Goal: Transaction & Acquisition: Obtain resource

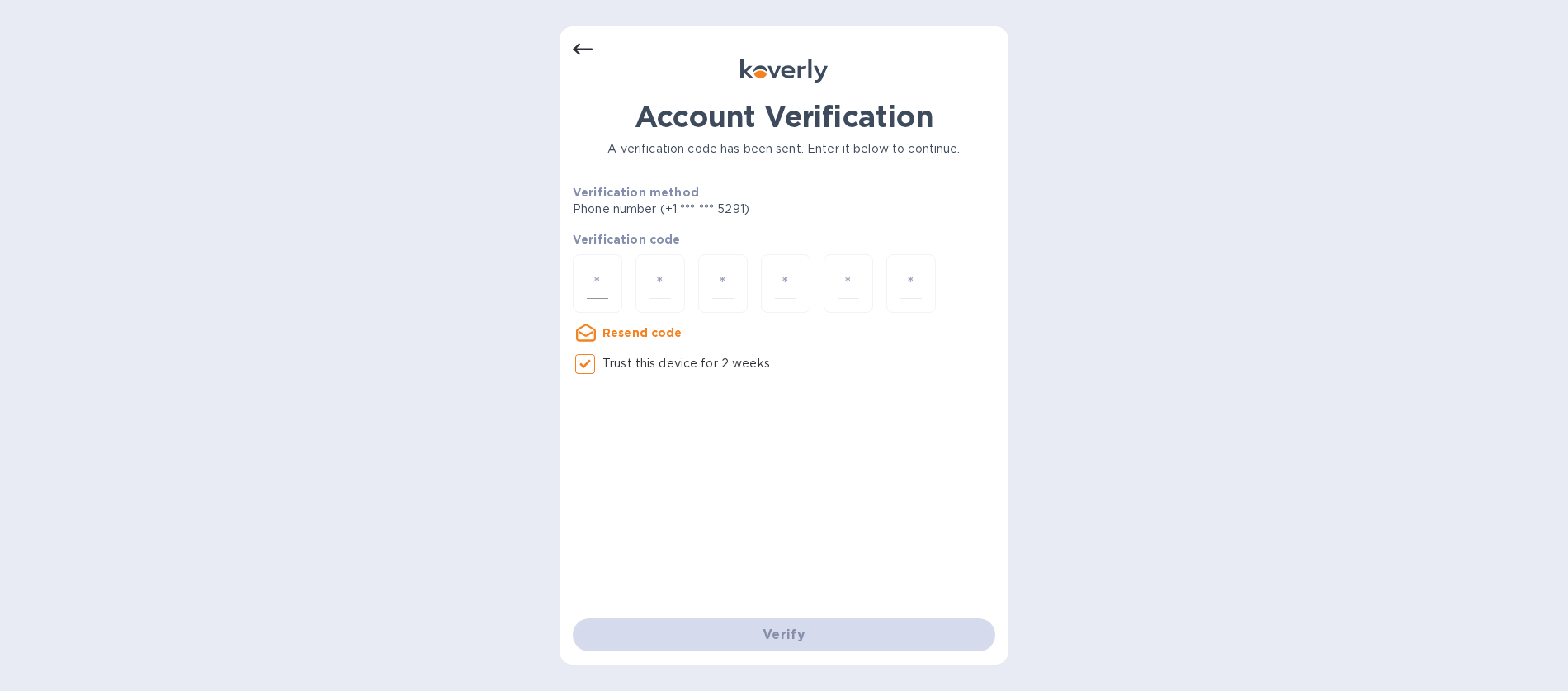
click at [592, 284] on input "number" at bounding box center [597, 284] width 22 height 31
type input "3"
type input "6"
type input "3"
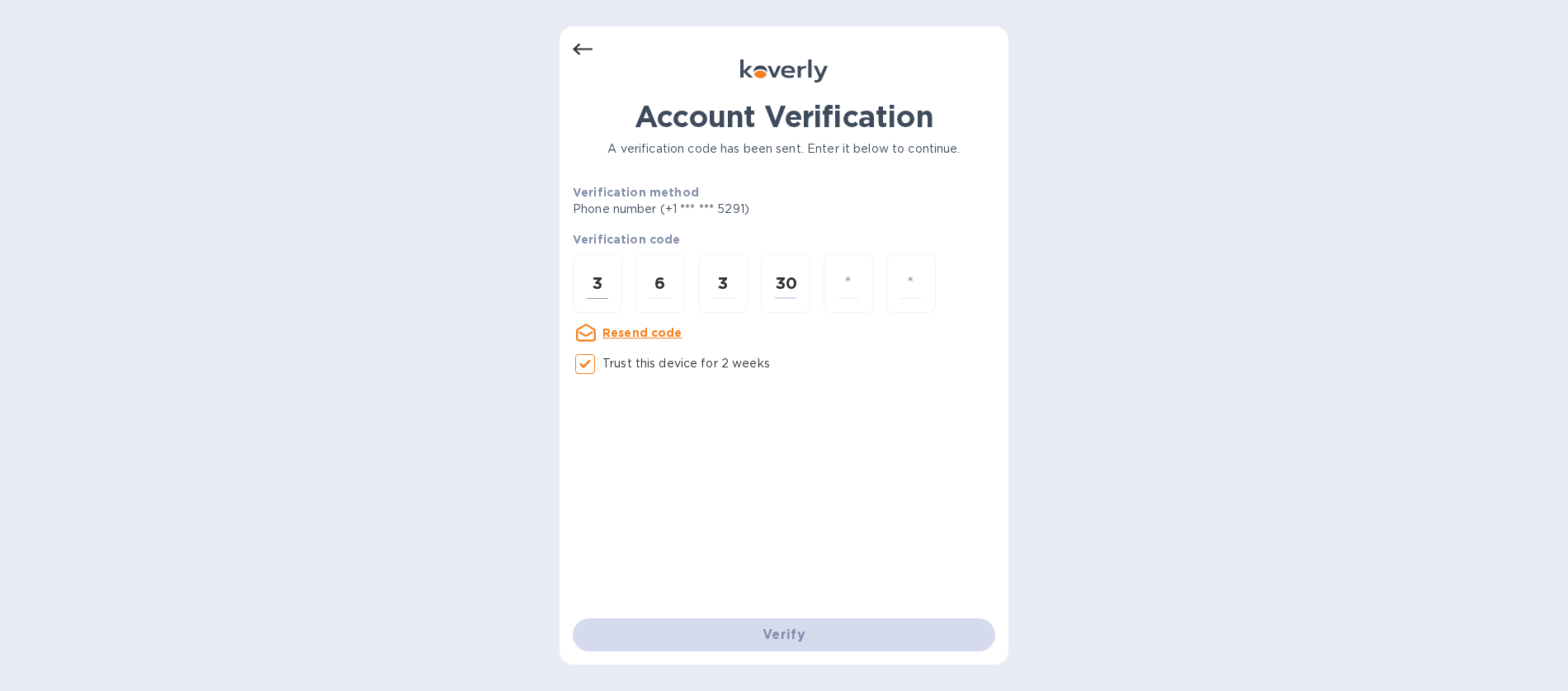
type input "0"
type input "4"
type input "3"
type input "0"
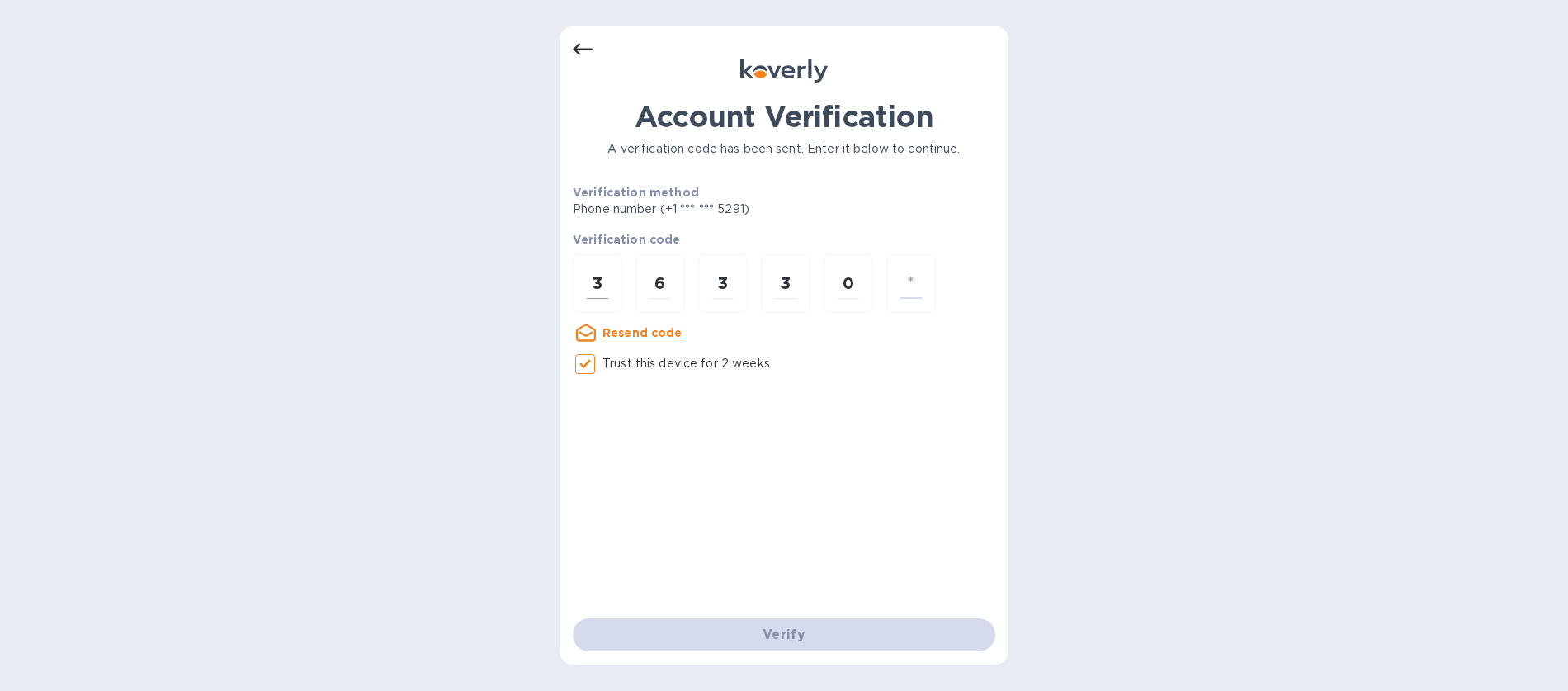
type input "4"
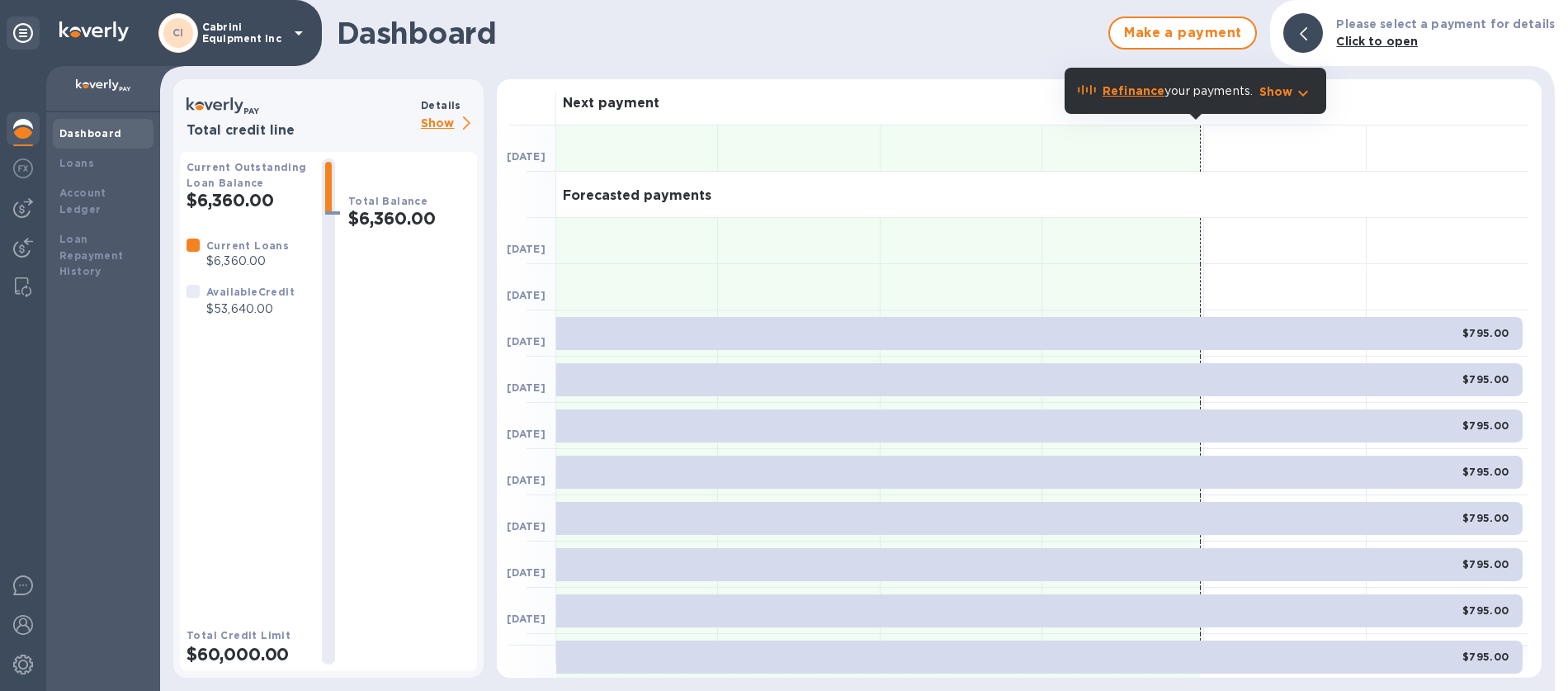
click at [436, 119] on p "Show" at bounding box center [450, 124] width 57 height 21
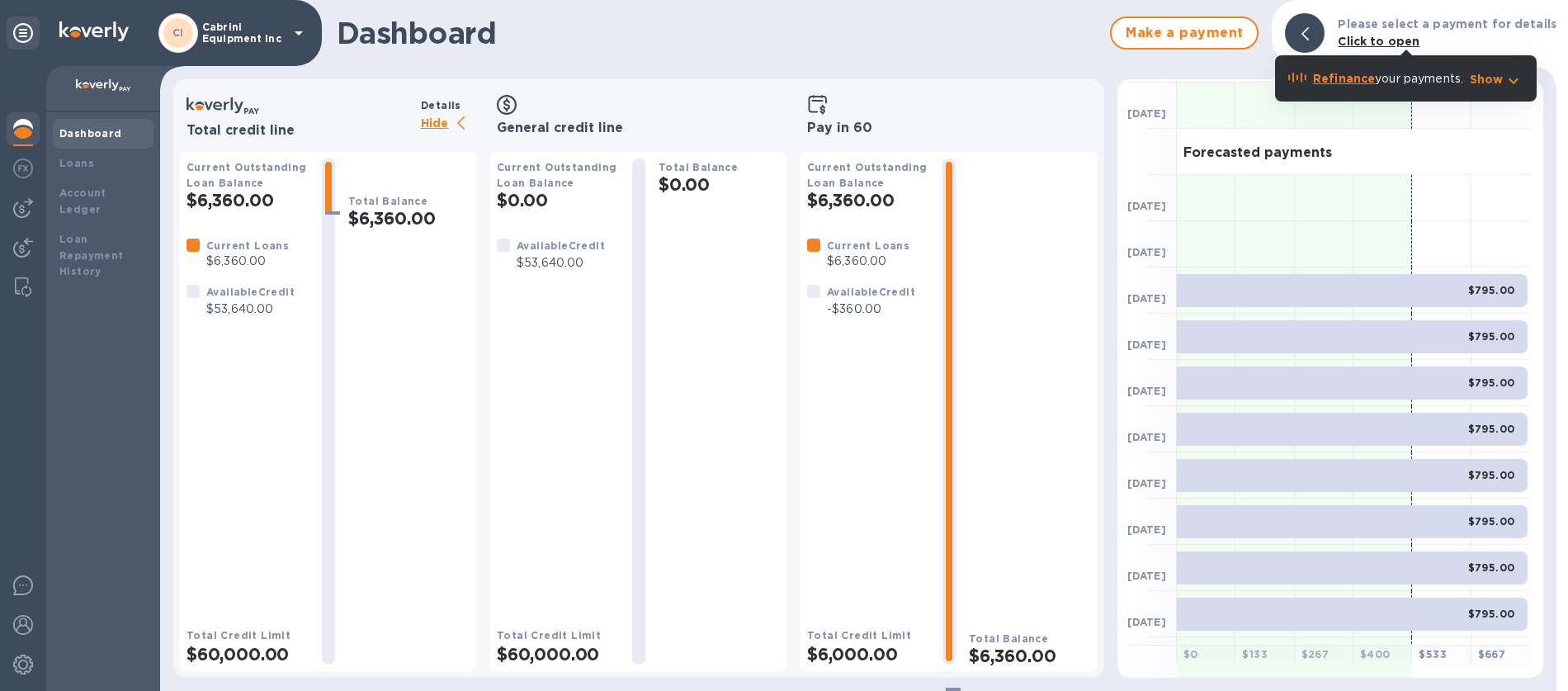
scroll to position [81, 0]
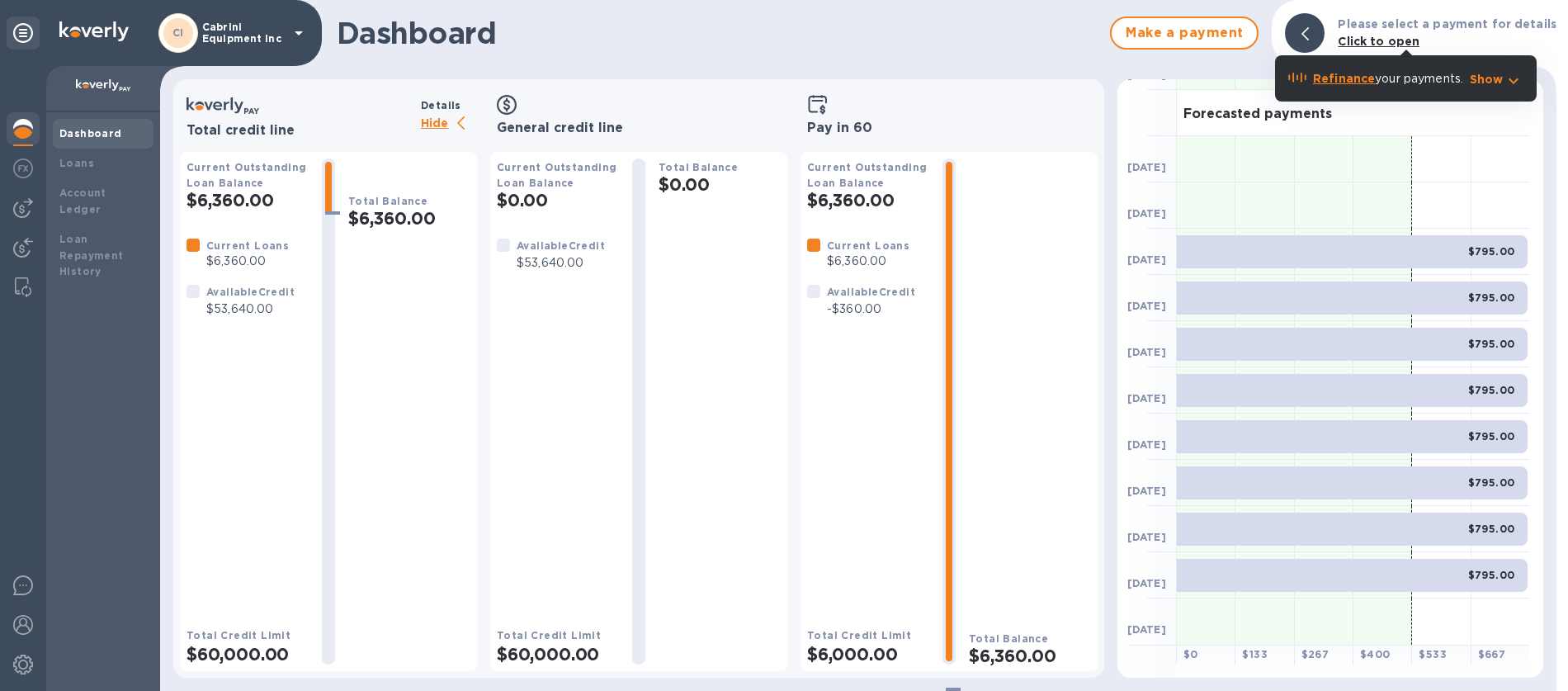
click at [1498, 81] on p "Show" at bounding box center [1487, 79] width 34 height 17
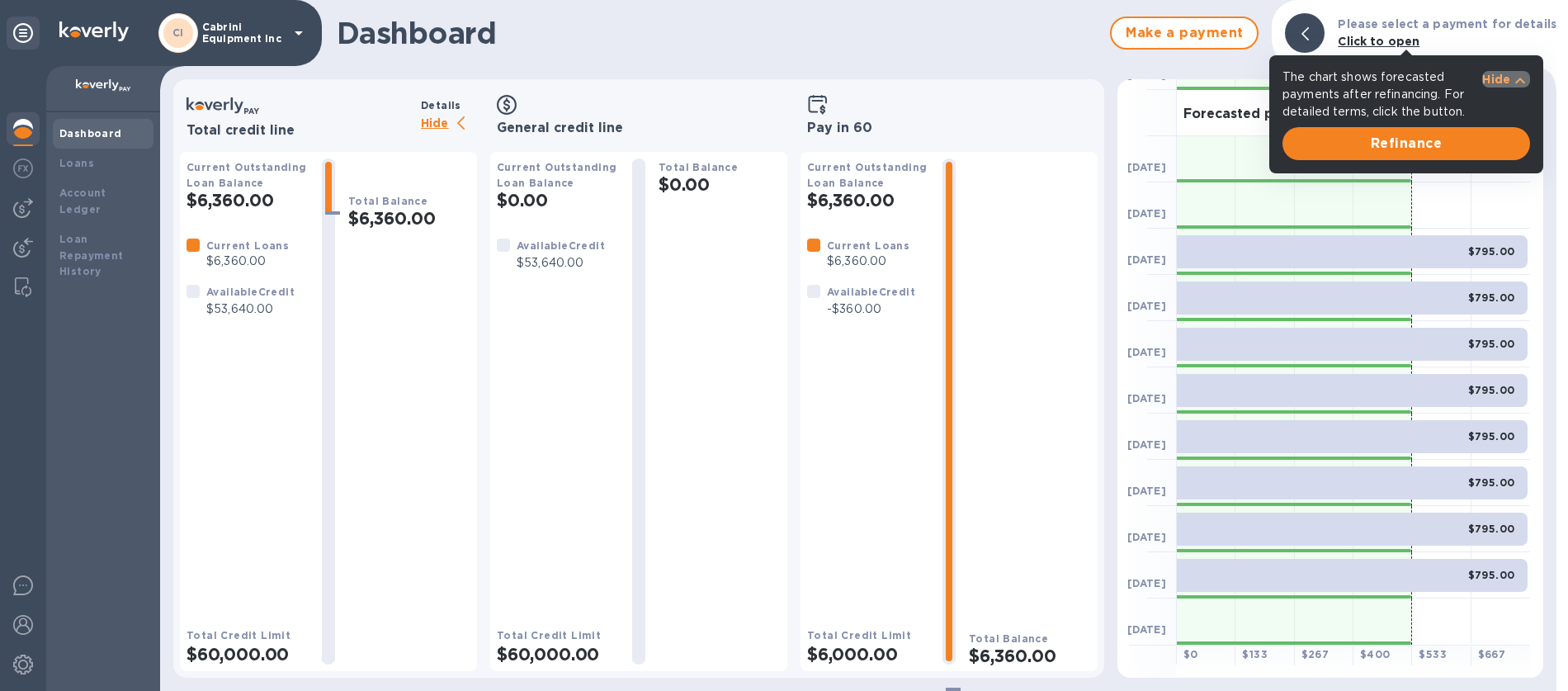
click at [1498, 81] on p "Hide" at bounding box center [1497, 79] width 28 height 17
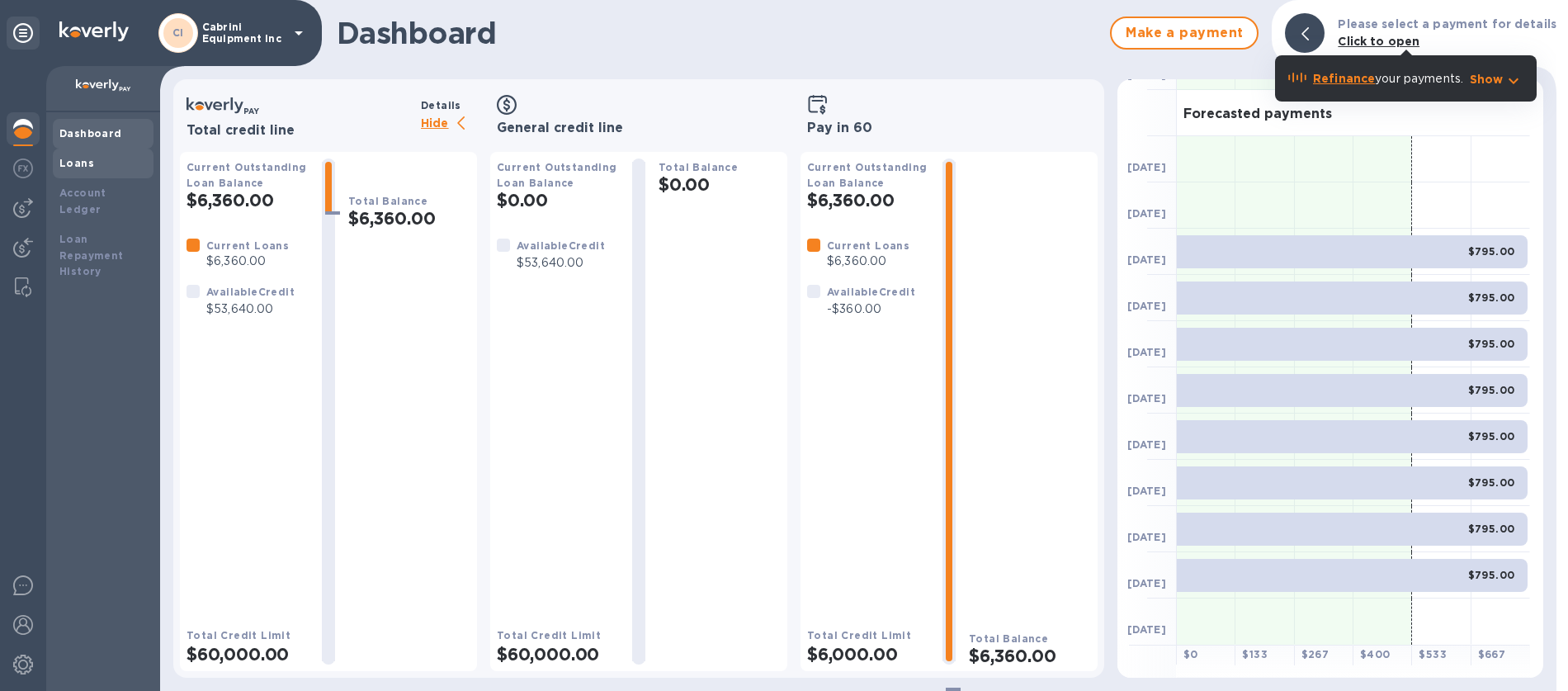
click at [72, 169] on b "Loans" at bounding box center [77, 163] width 35 height 12
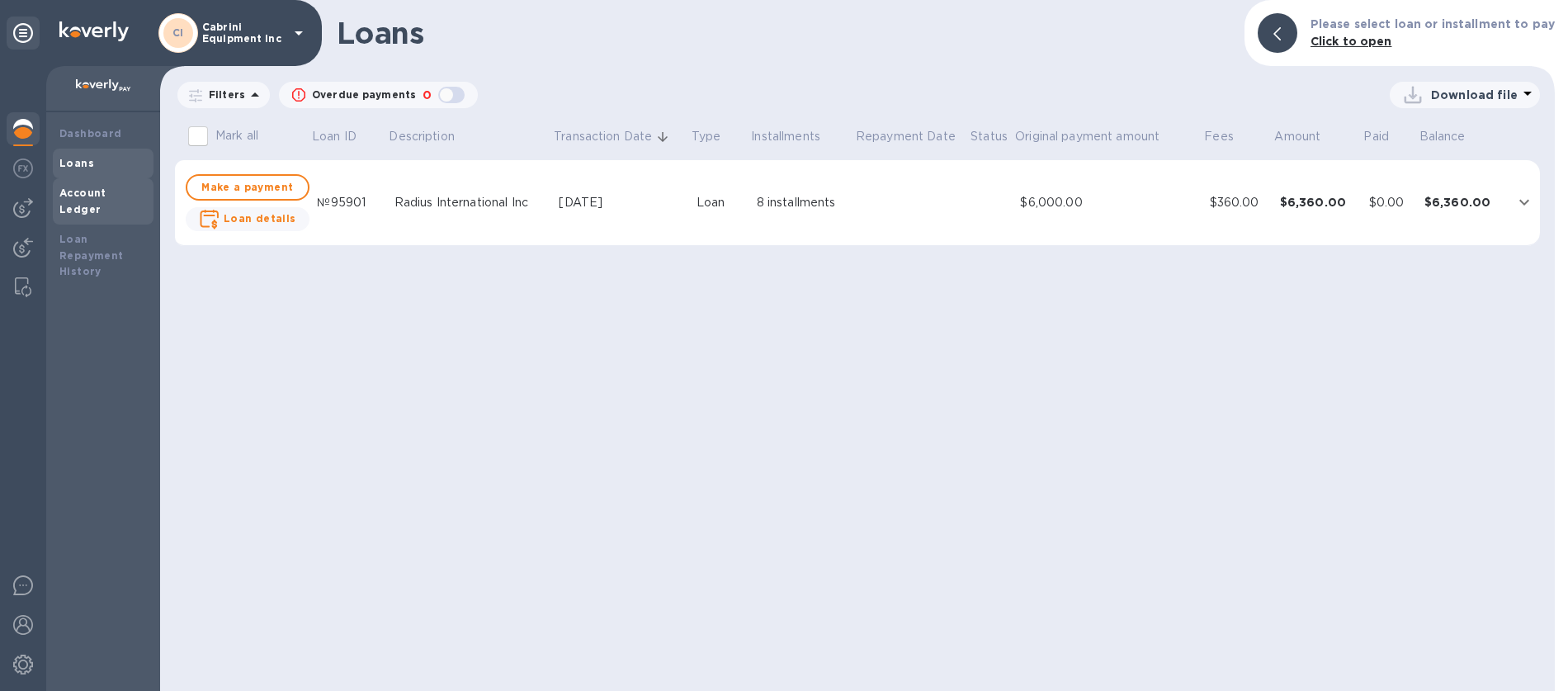
click at [73, 190] on b "Account Ledger" at bounding box center [83, 200] width 47 height 29
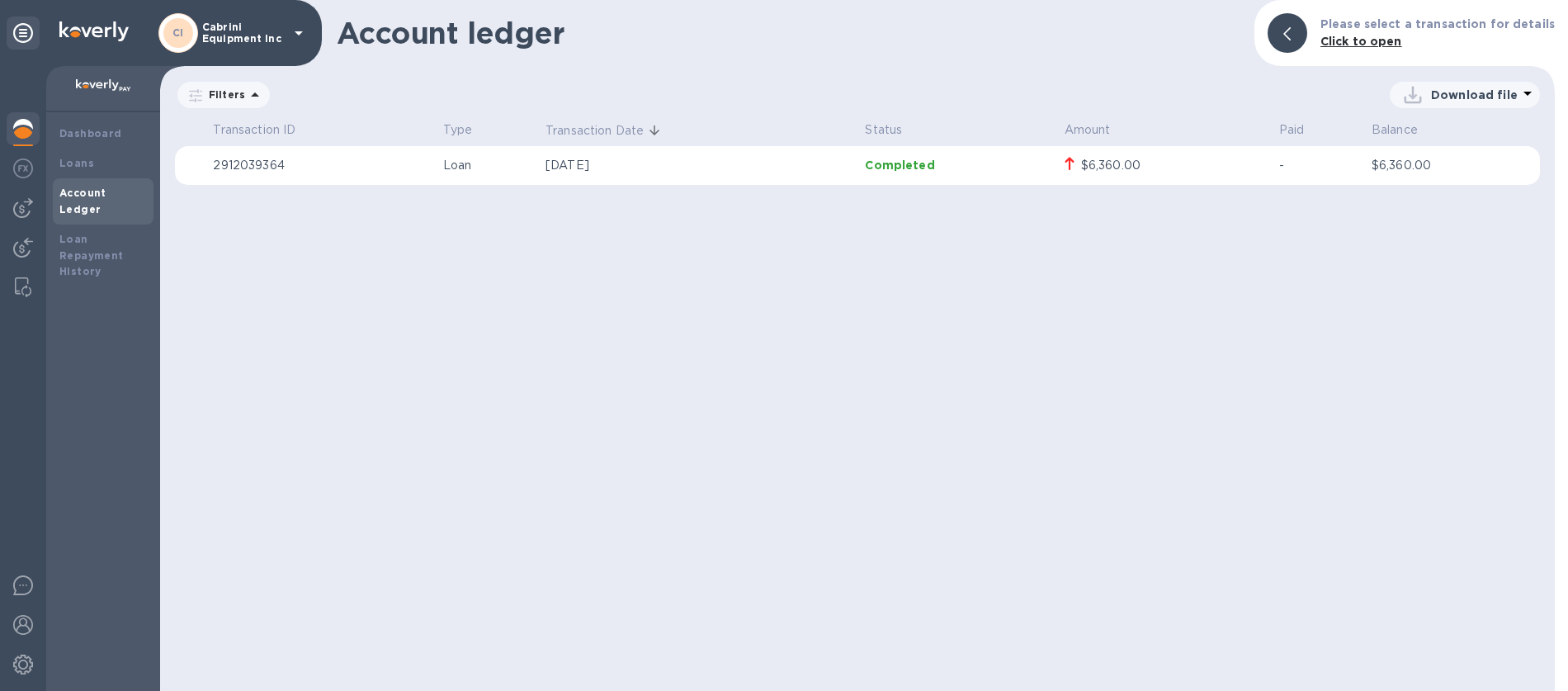
click at [896, 170] on p "Completed" at bounding box center [957, 165] width 185 height 17
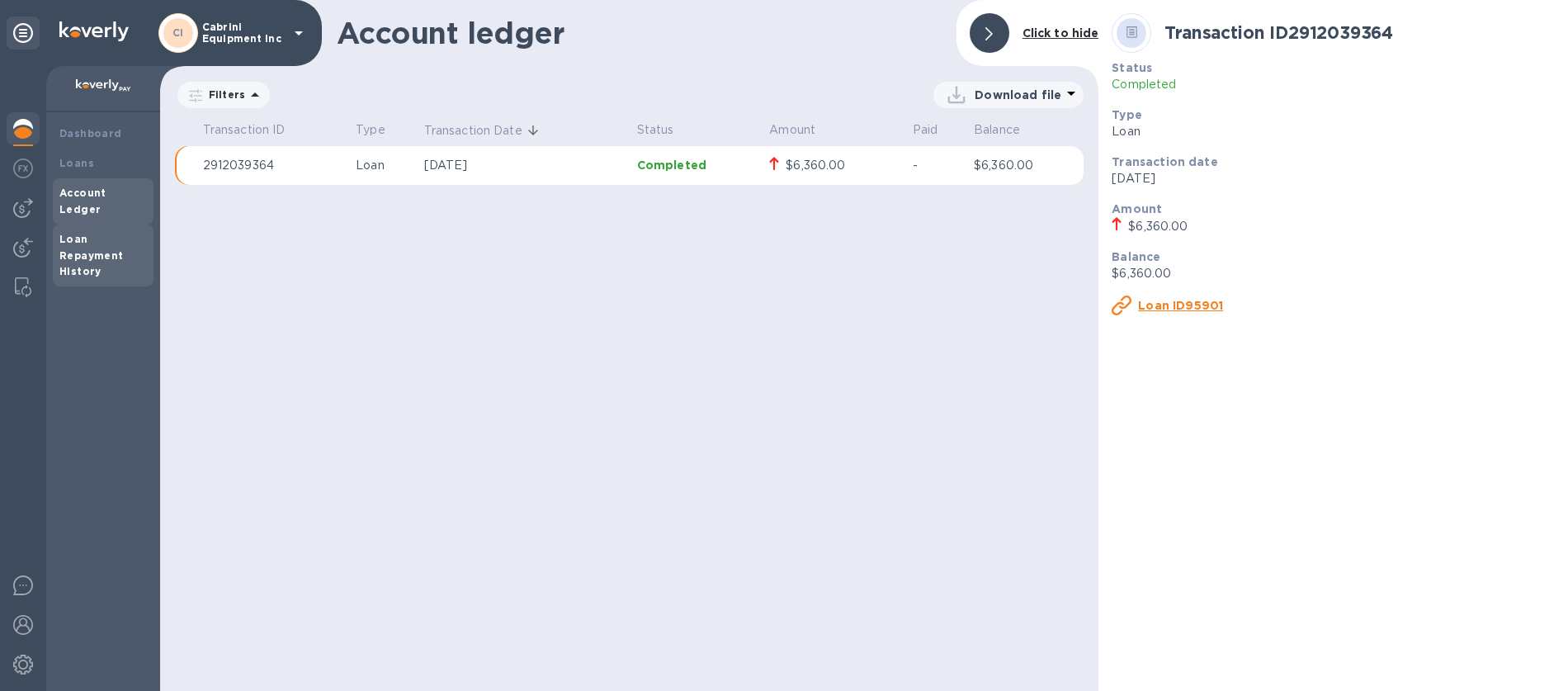
click at [89, 243] on b "Loan Repayment History" at bounding box center [91, 255] width 64 height 46
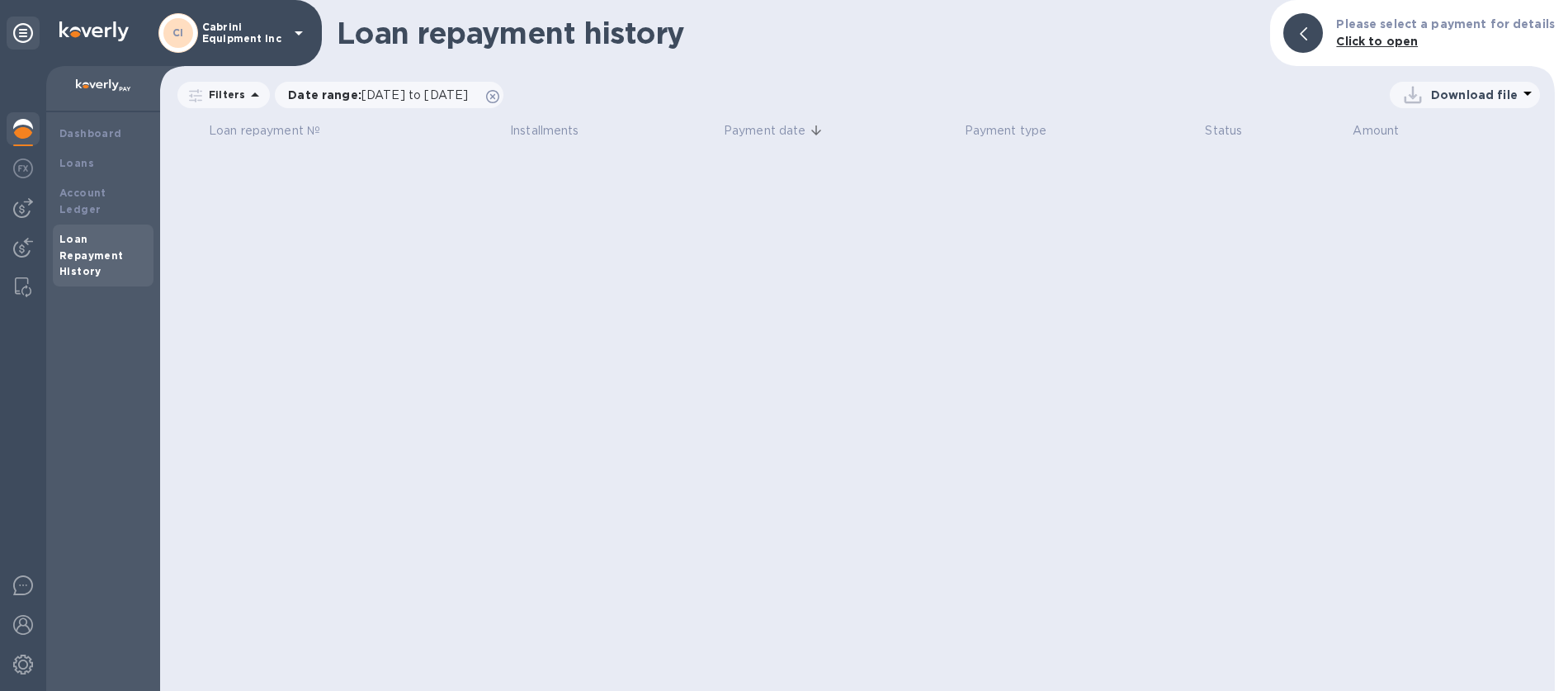
click at [1448, 100] on p "Download file" at bounding box center [1474, 95] width 86 height 17
click at [1438, 180] on li "PDF file" at bounding box center [1465, 181] width 112 height 47
click at [27, 137] on img at bounding box center [23, 129] width 20 height 20
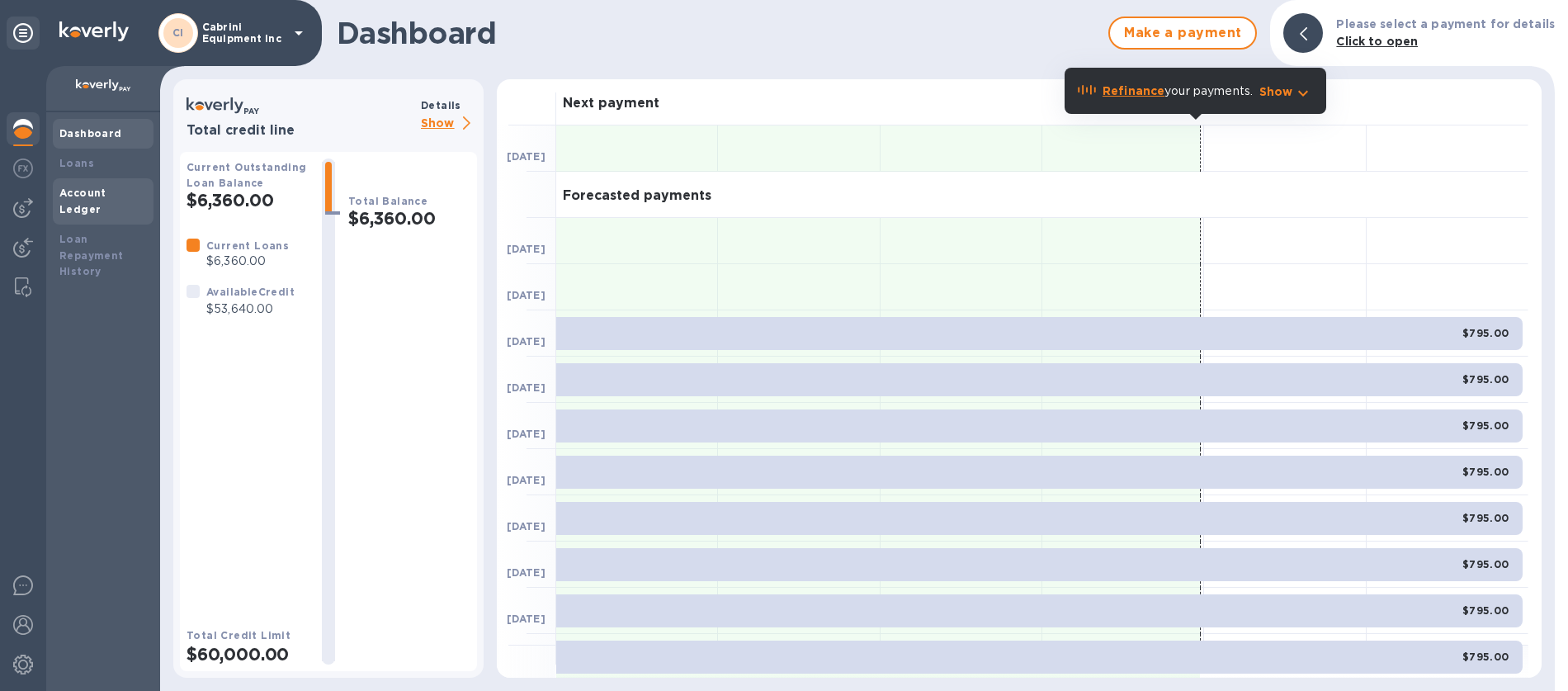
click at [88, 192] on b "Account Ledger" at bounding box center [83, 200] width 47 height 29
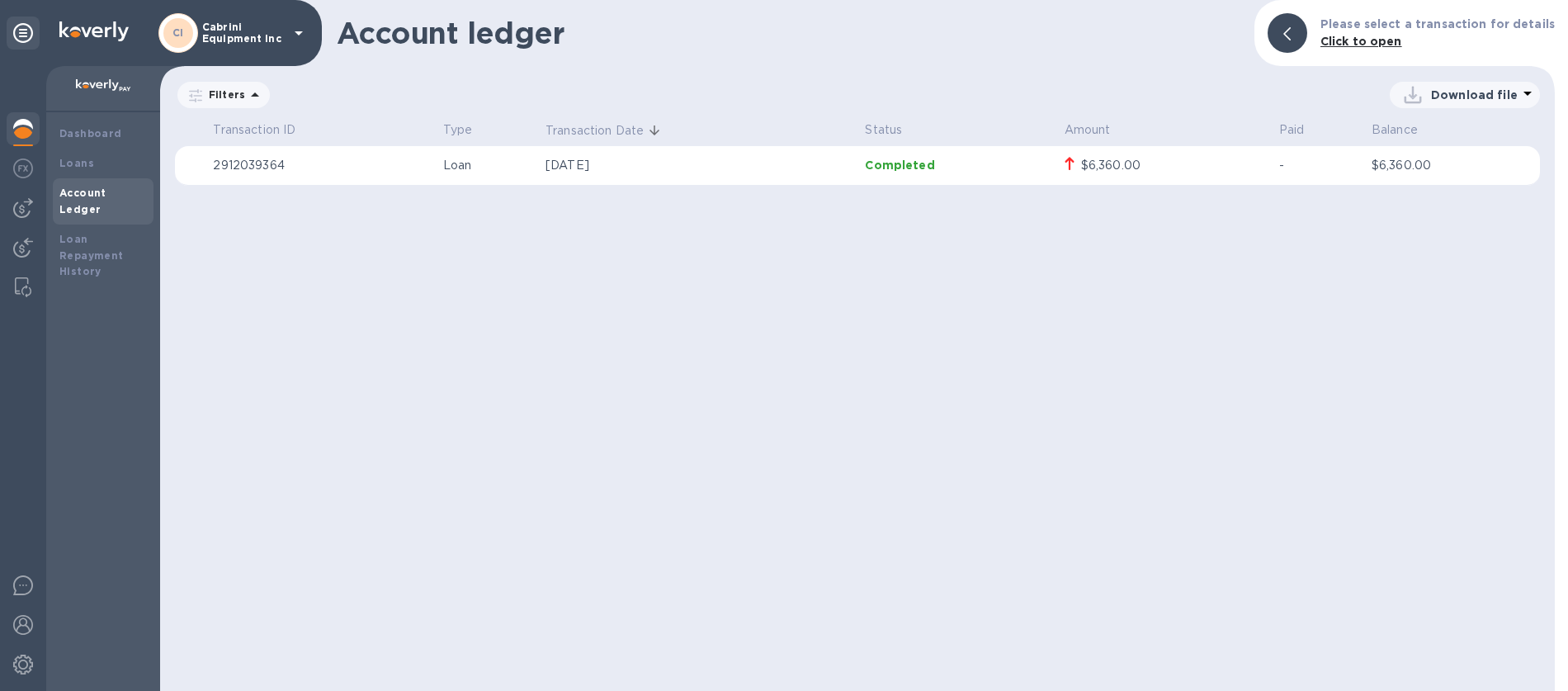
click at [253, 170] on p "2912039364" at bounding box center [321, 165] width 217 height 17
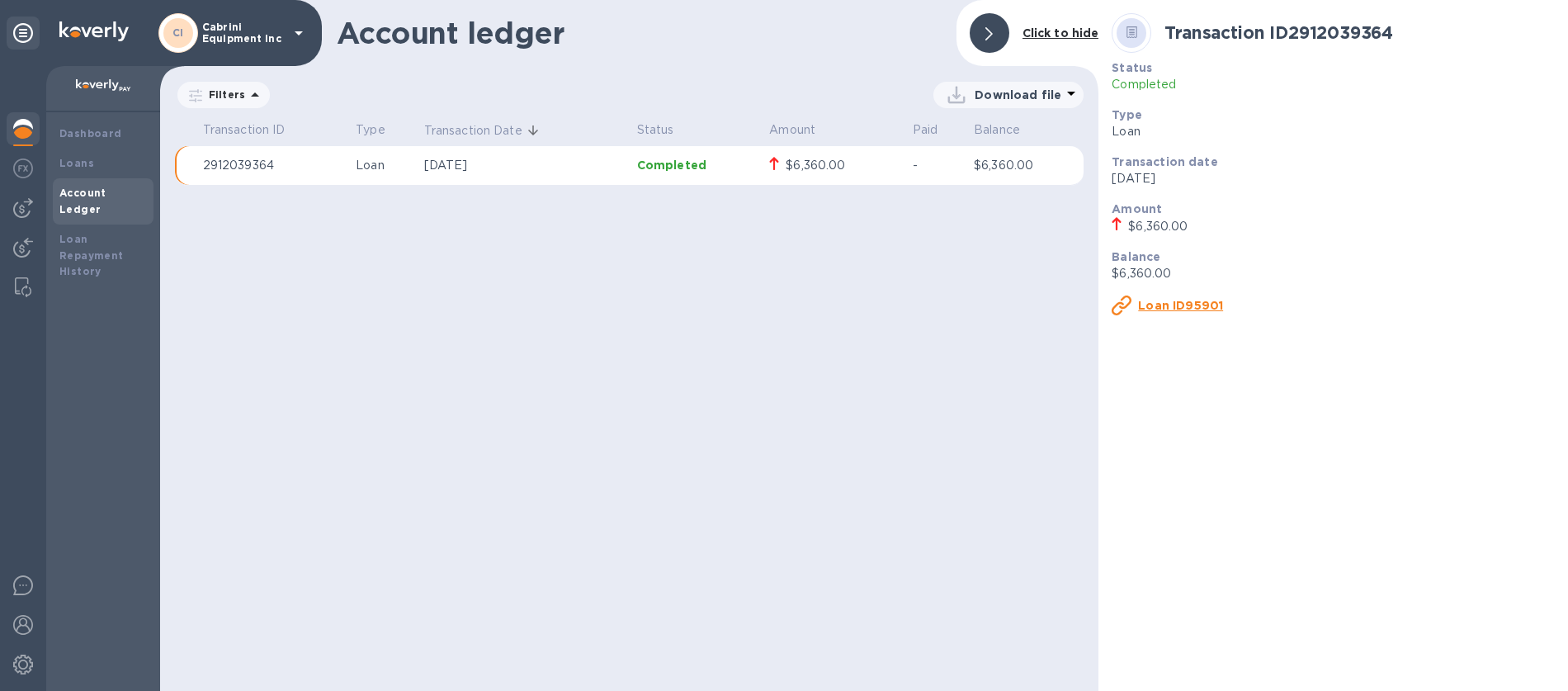
click at [1182, 307] on u "Loan ID95901" at bounding box center [1181, 306] width 85 height 13
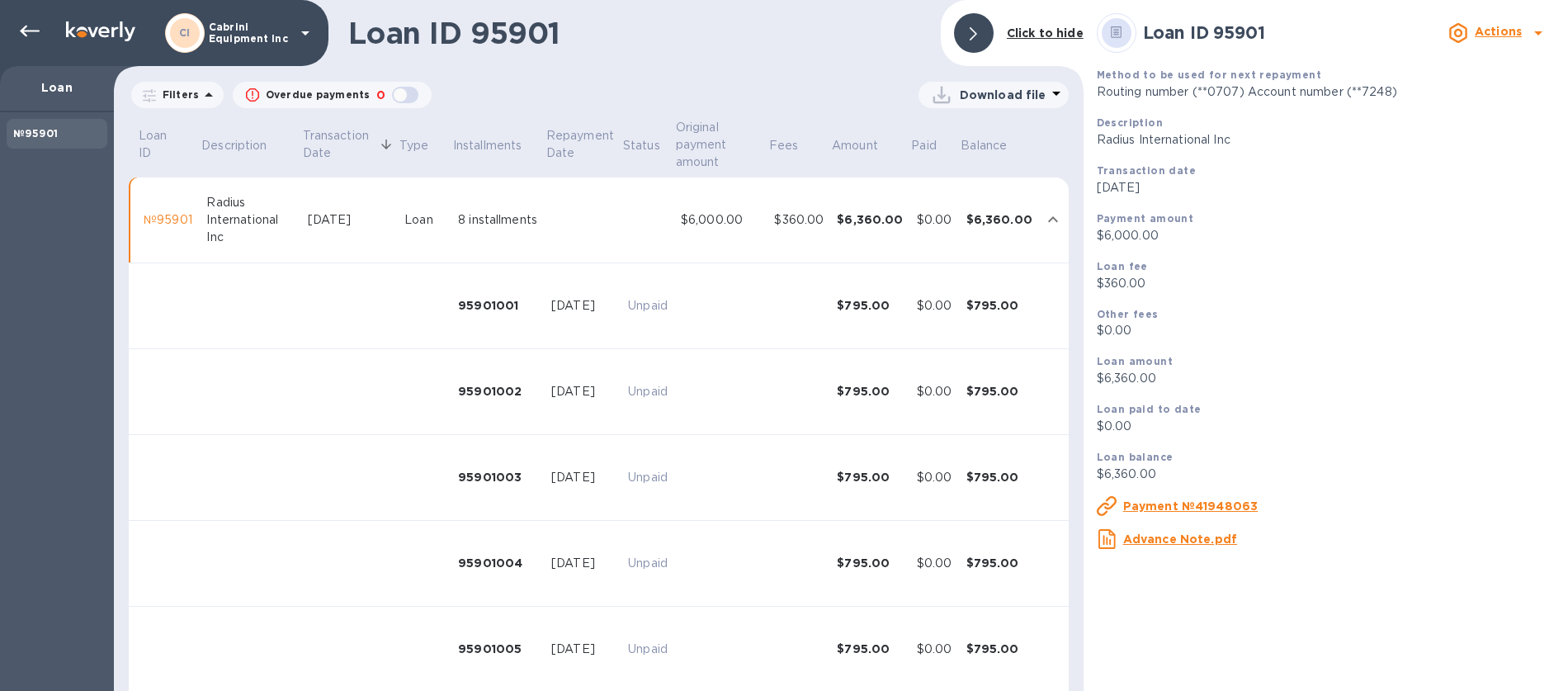
click at [1184, 544] on u "Advance Note.pdf" at bounding box center [1180, 540] width 114 height 13
